Goal: Transaction & Acquisition: Download file/media

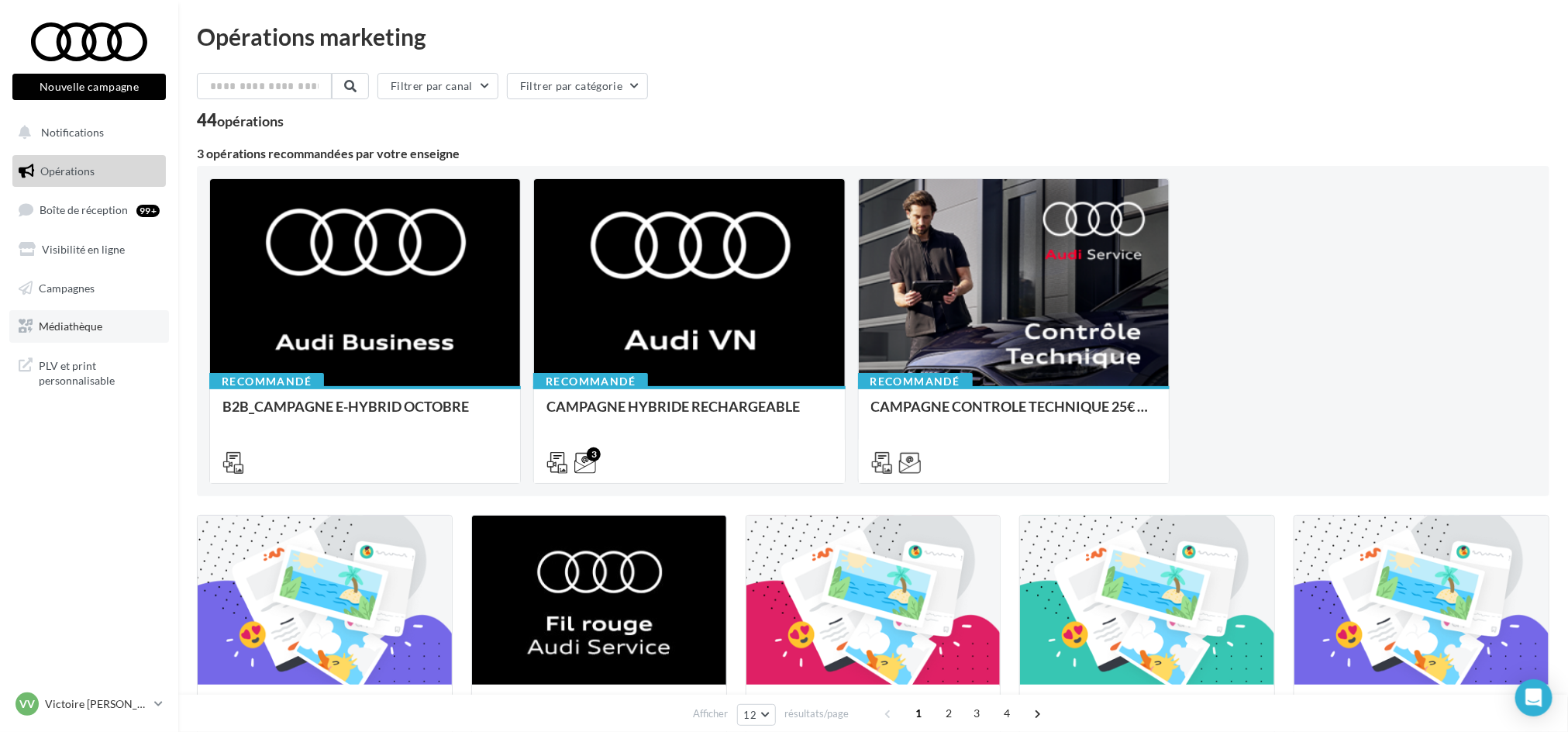
click at [94, 323] on span "Médiathèque" at bounding box center [71, 326] width 64 height 13
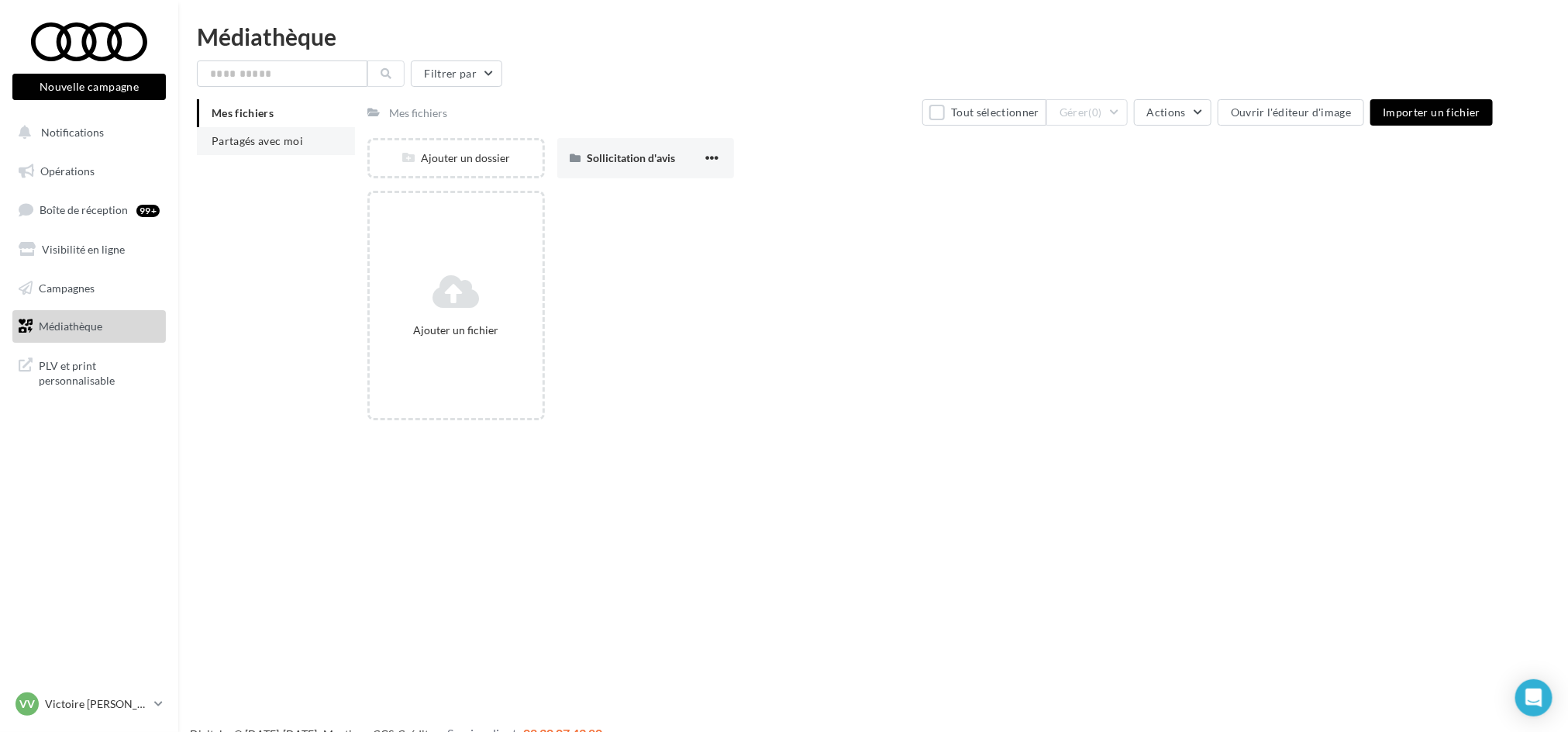
click at [276, 136] on span "Partagés avec moi" at bounding box center [258, 140] width 91 height 13
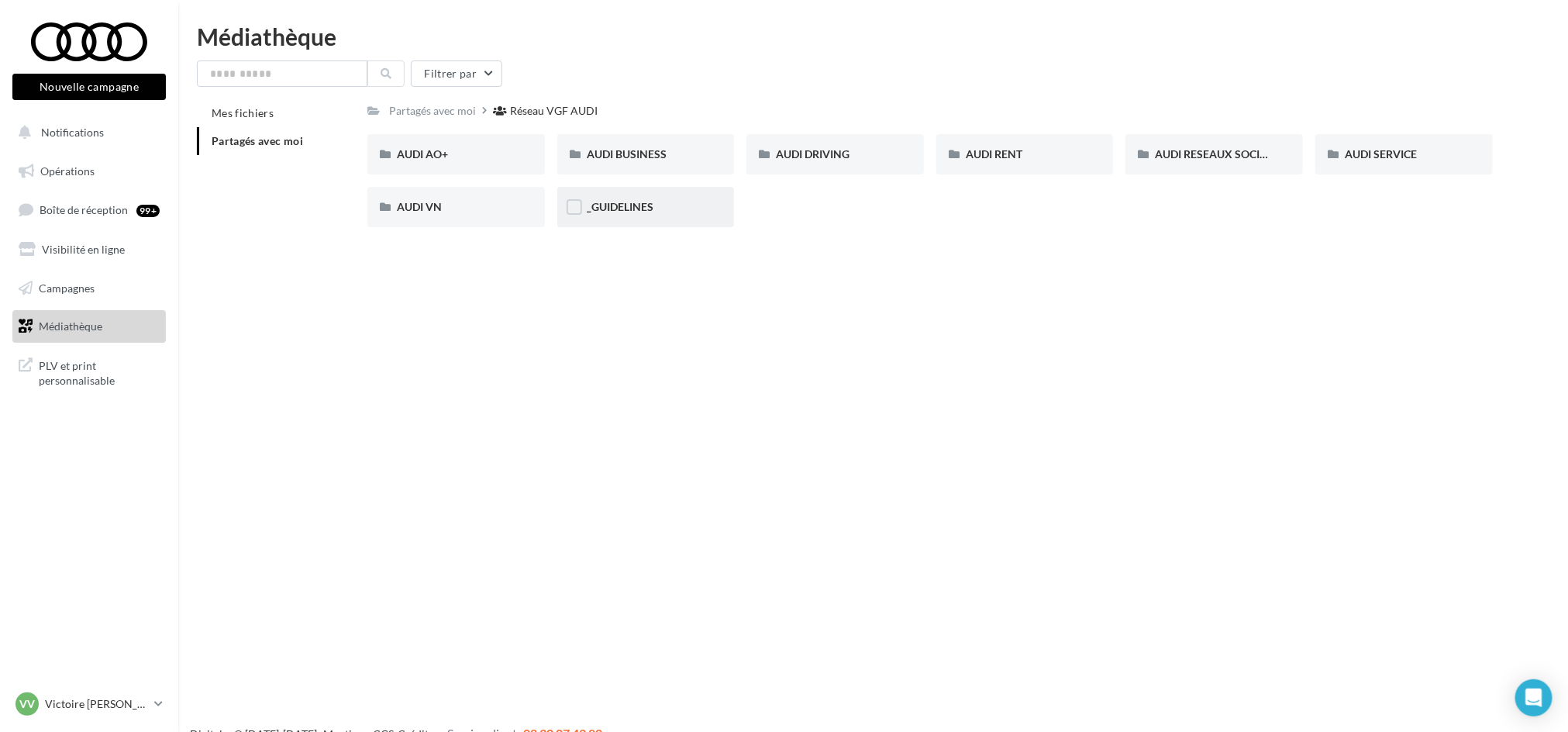
click at [651, 209] on span "_GUIDELINES" at bounding box center [621, 206] width 67 height 13
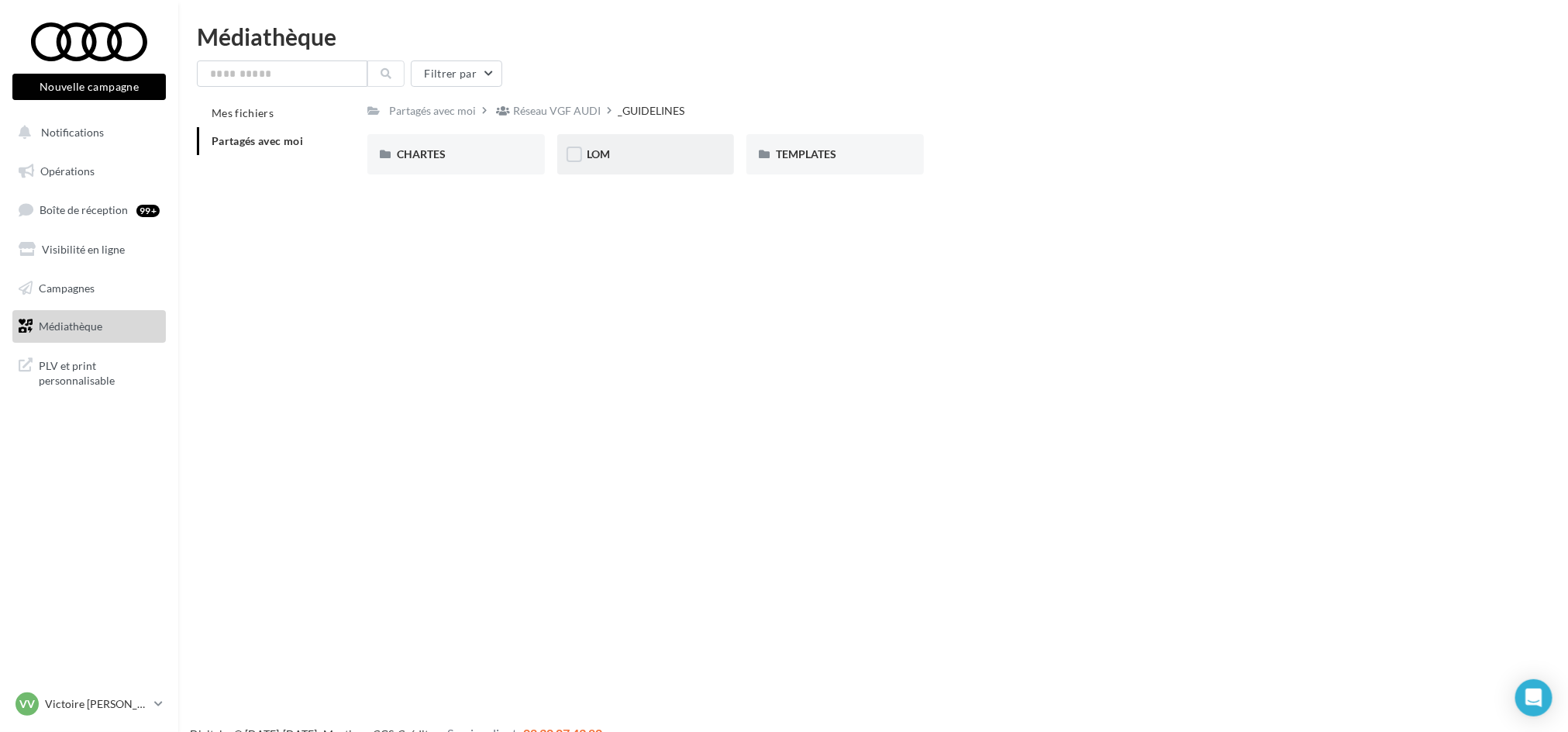
click at [612, 147] on div "LOM" at bounding box center [646, 154] width 118 height 15
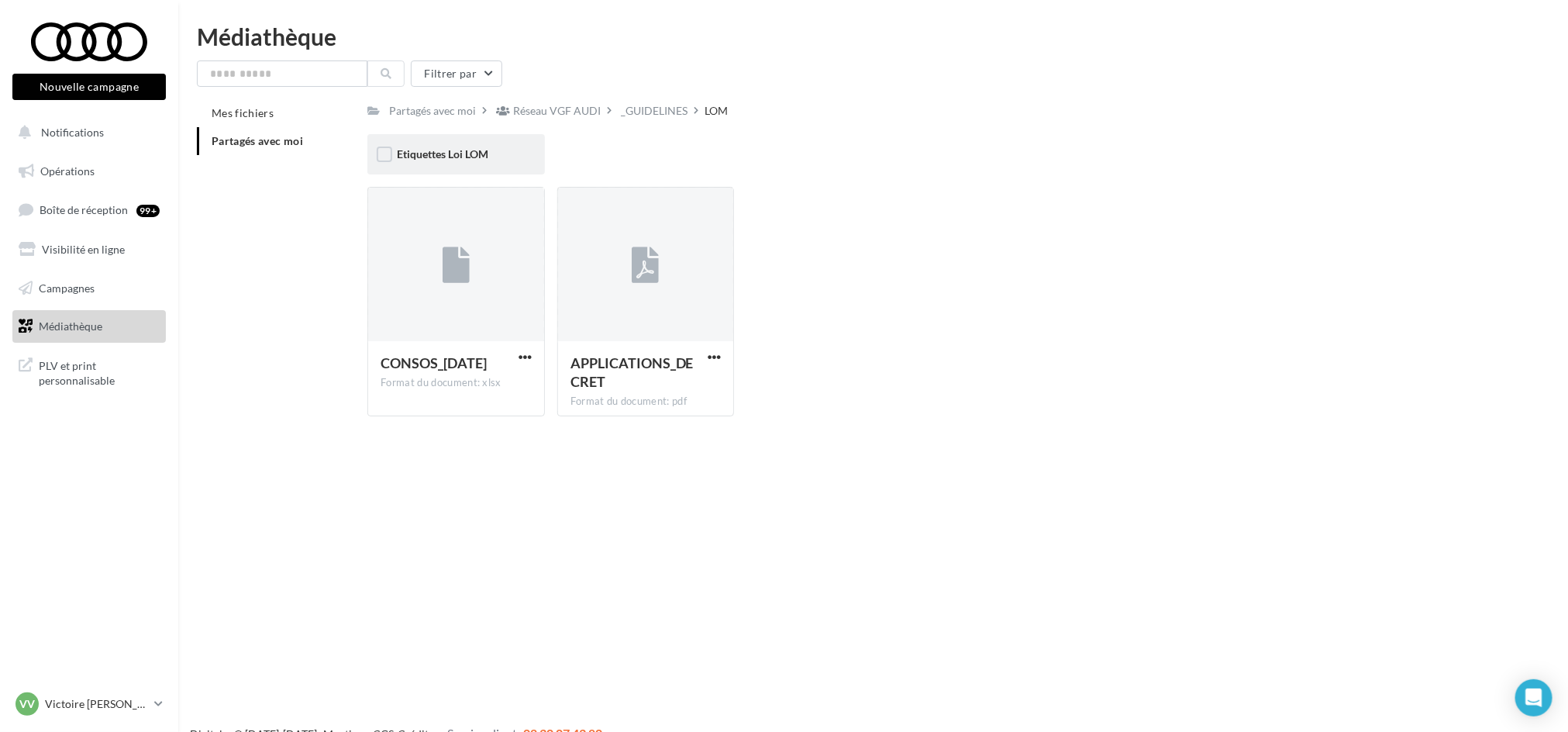
click at [466, 165] on div "Etiquettes Loi LOM" at bounding box center [457, 153] width 178 height 40
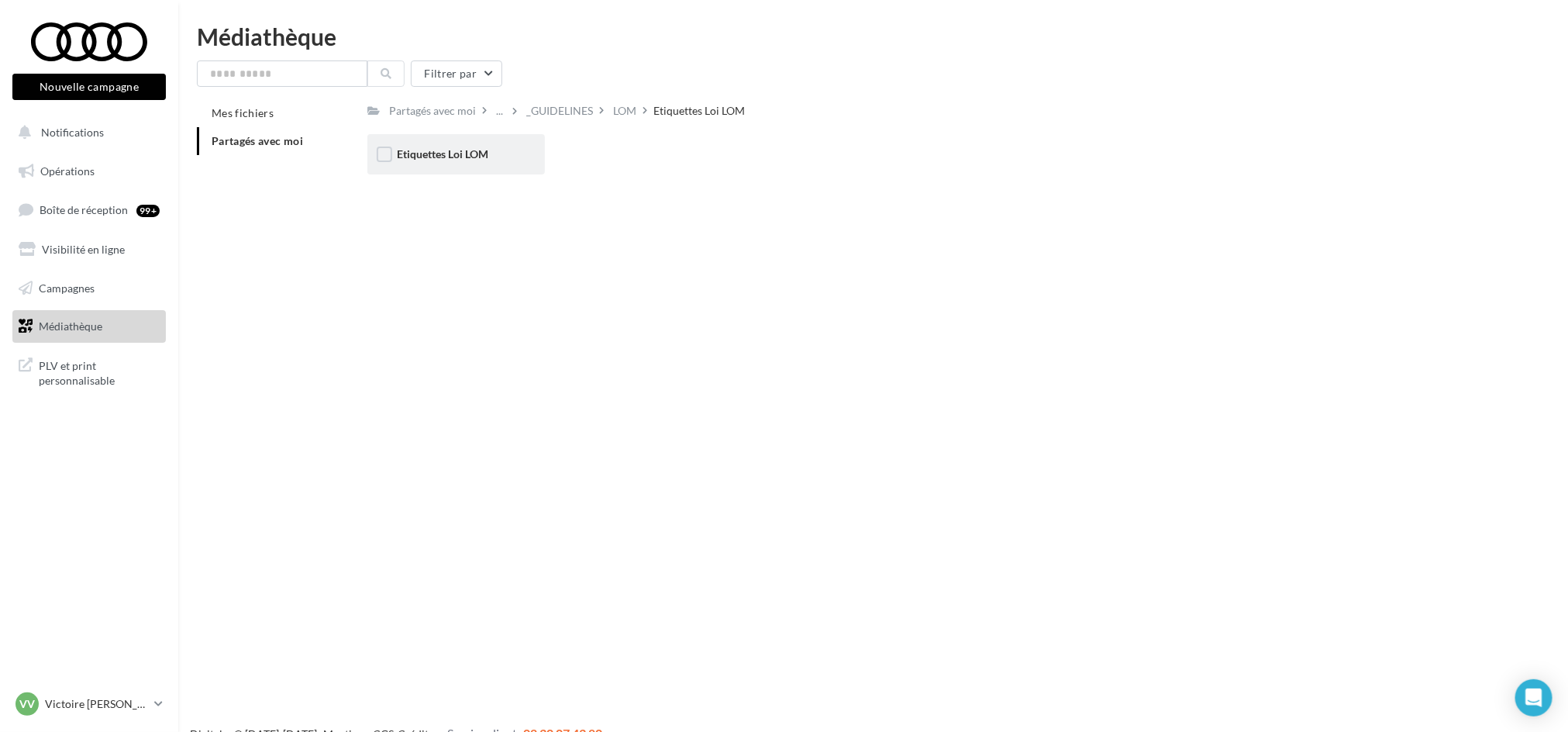
click at [465, 164] on div "Etiquettes Loi LOM" at bounding box center [457, 153] width 178 height 40
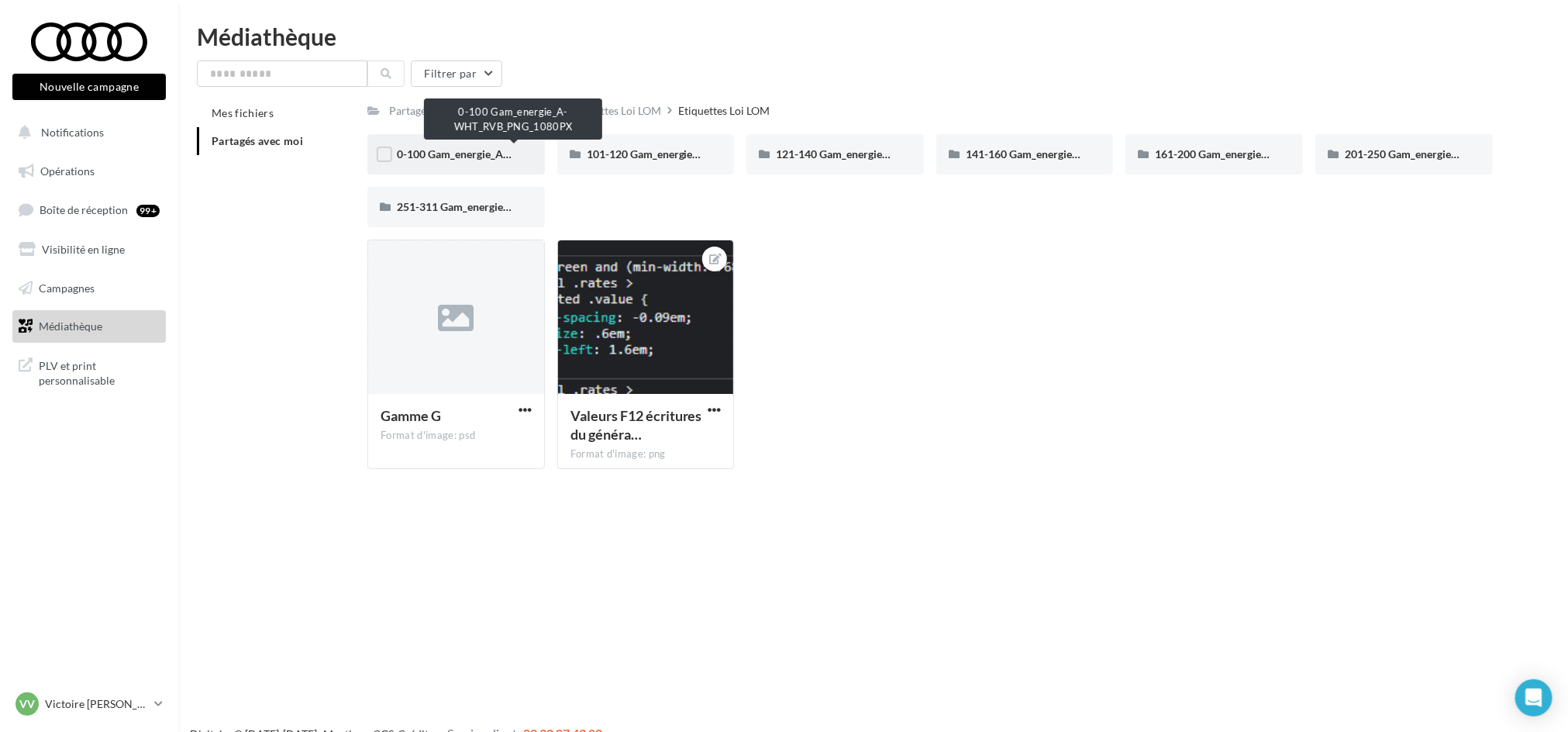
click at [501, 158] on span "0-100 Gam_energie_A-WHT_RVB_PNG_1080PX" at bounding box center [515, 154] width 235 height 13
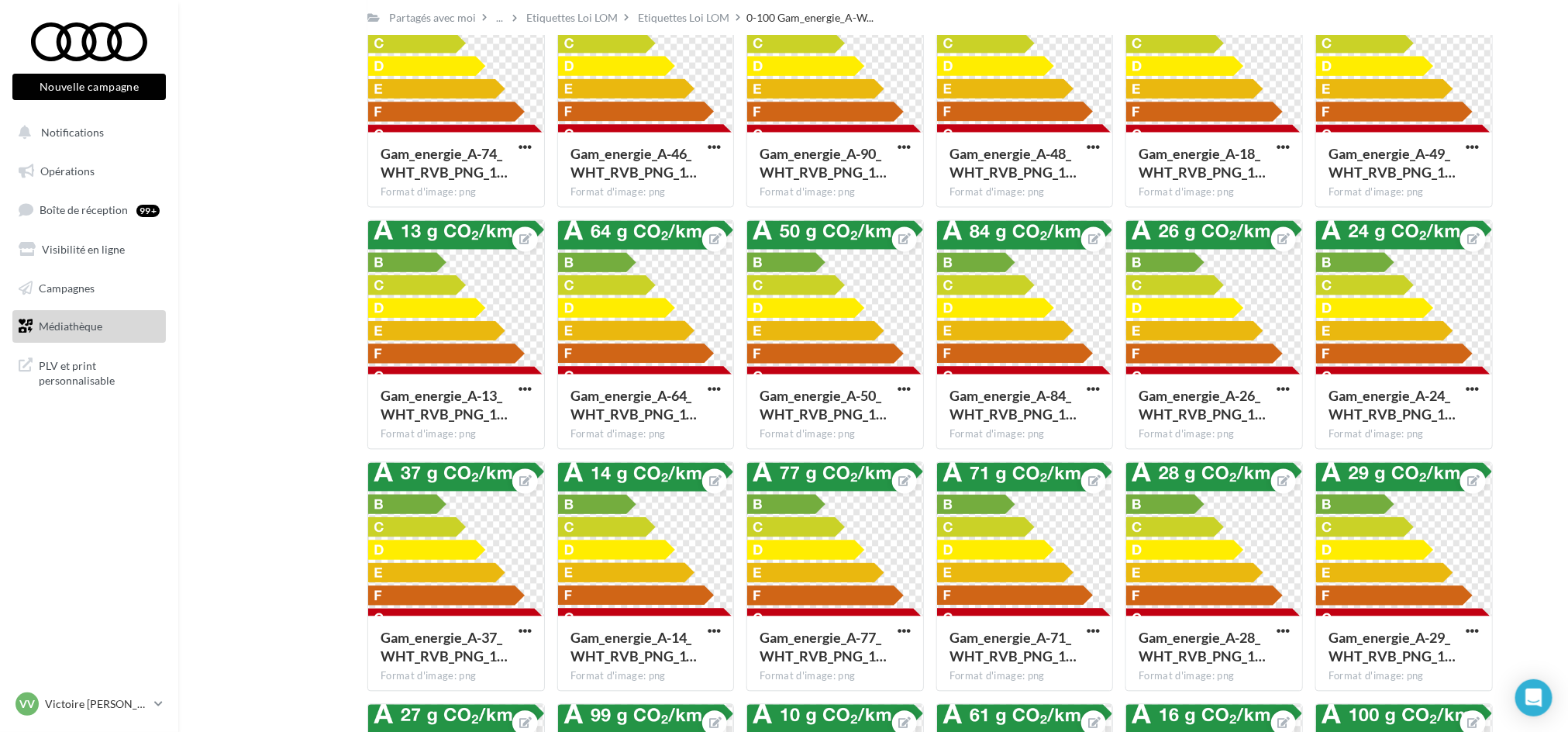
scroll to position [1642, 0]
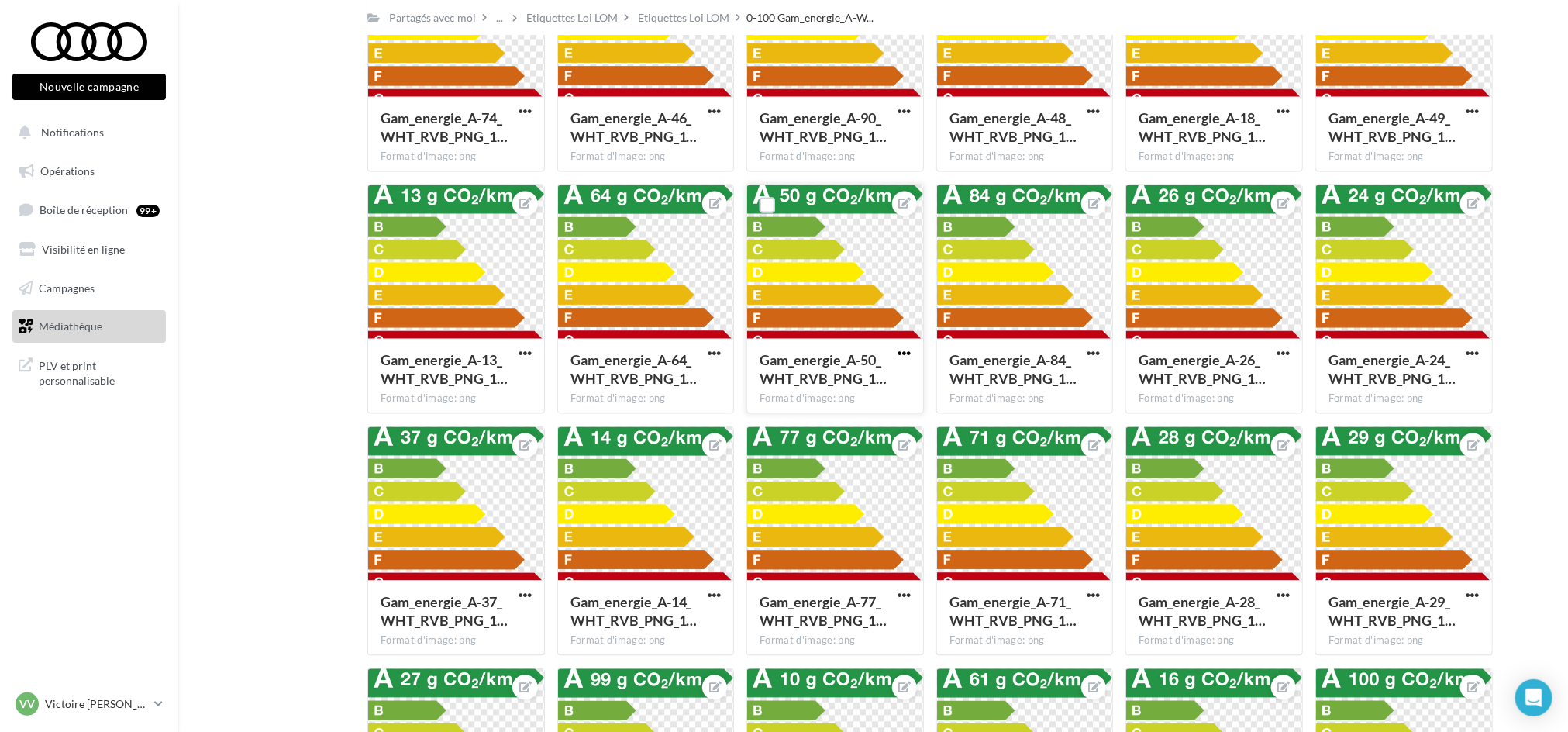
click at [909, 354] on span "button" at bounding box center [904, 354] width 13 height 13
click at [831, 427] on button "Télécharger" at bounding box center [832, 425] width 164 height 40
